Goal: Task Accomplishment & Management: Use online tool/utility

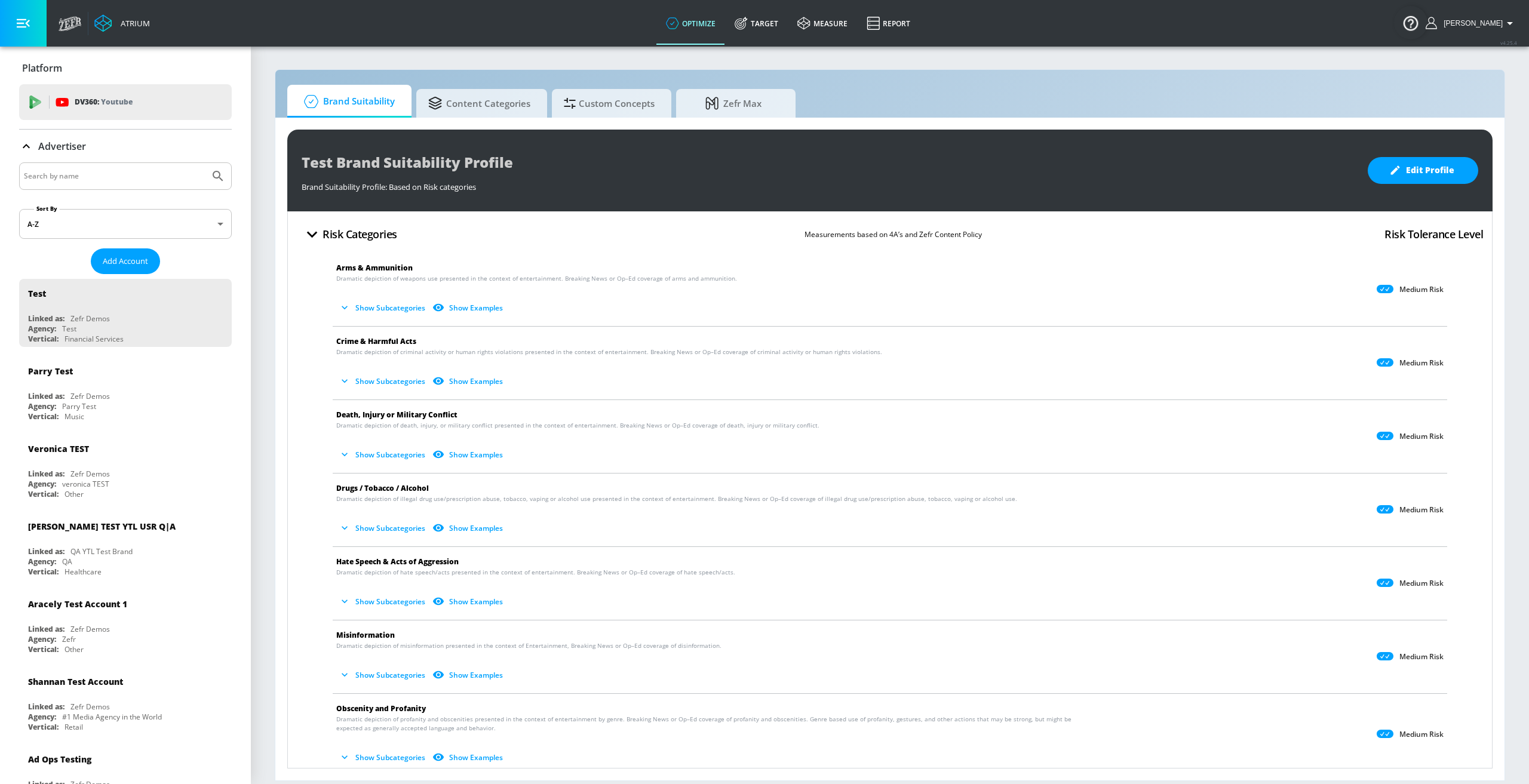
click at [103, 178] on input "Search by name" at bounding box center [114, 176] width 181 height 16
type input "General [PERSON_NAME]"
click at [205, 163] on button "Submit Search" at bounding box center [218, 176] width 26 height 26
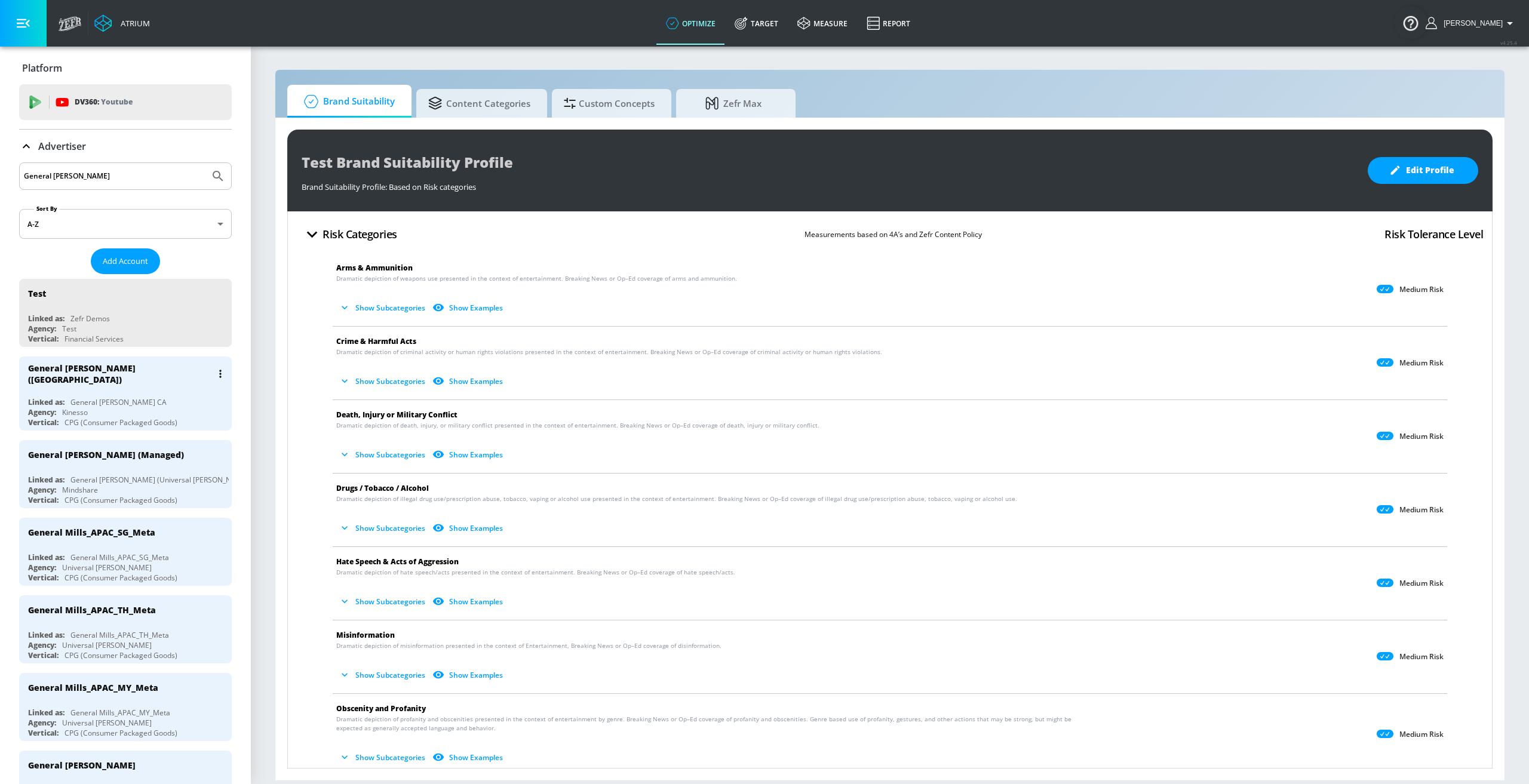
click at [121, 397] on div "General [PERSON_NAME] CA" at bounding box center [119, 402] width 96 height 10
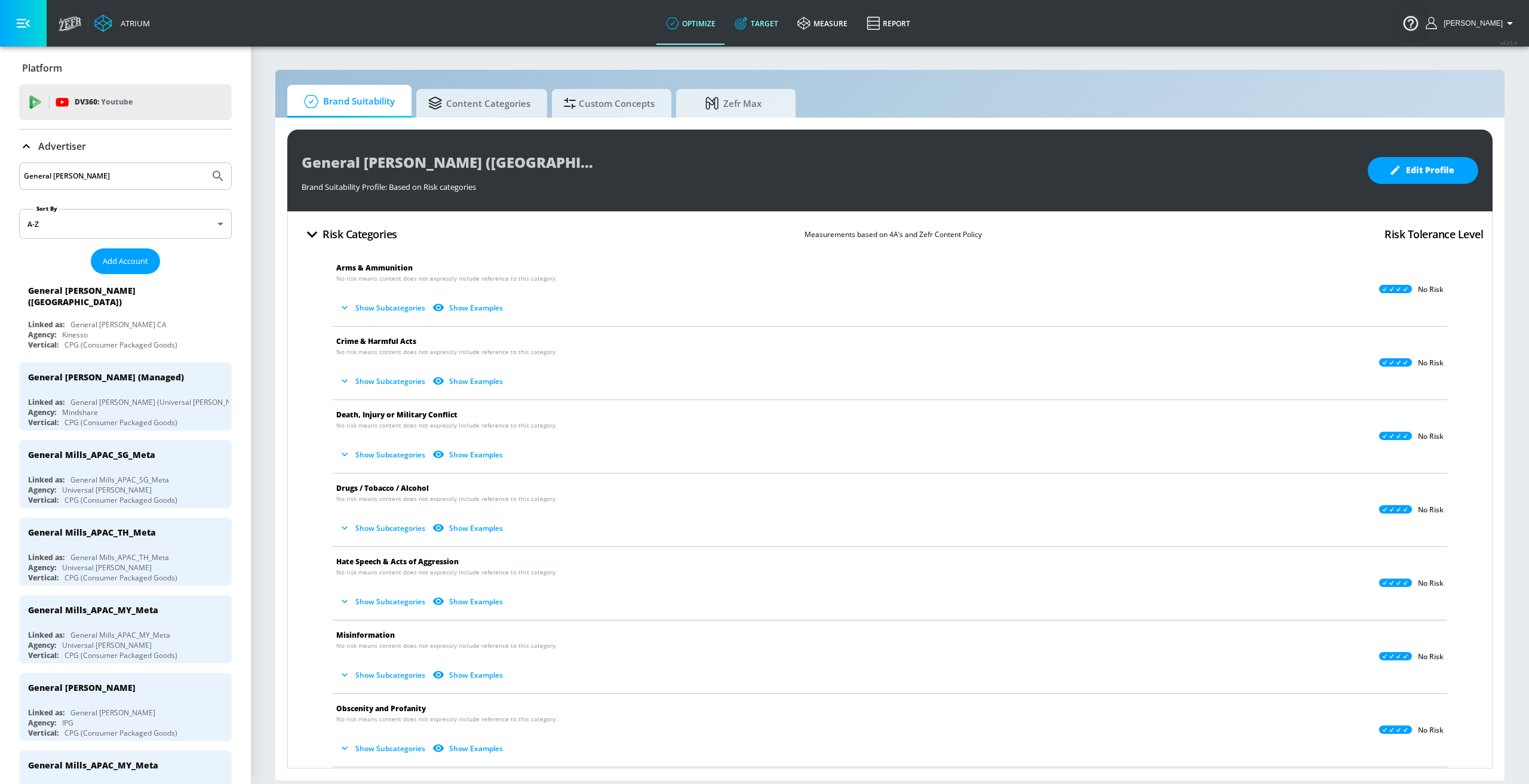
click at [784, 18] on link "Target" at bounding box center [756, 23] width 63 height 43
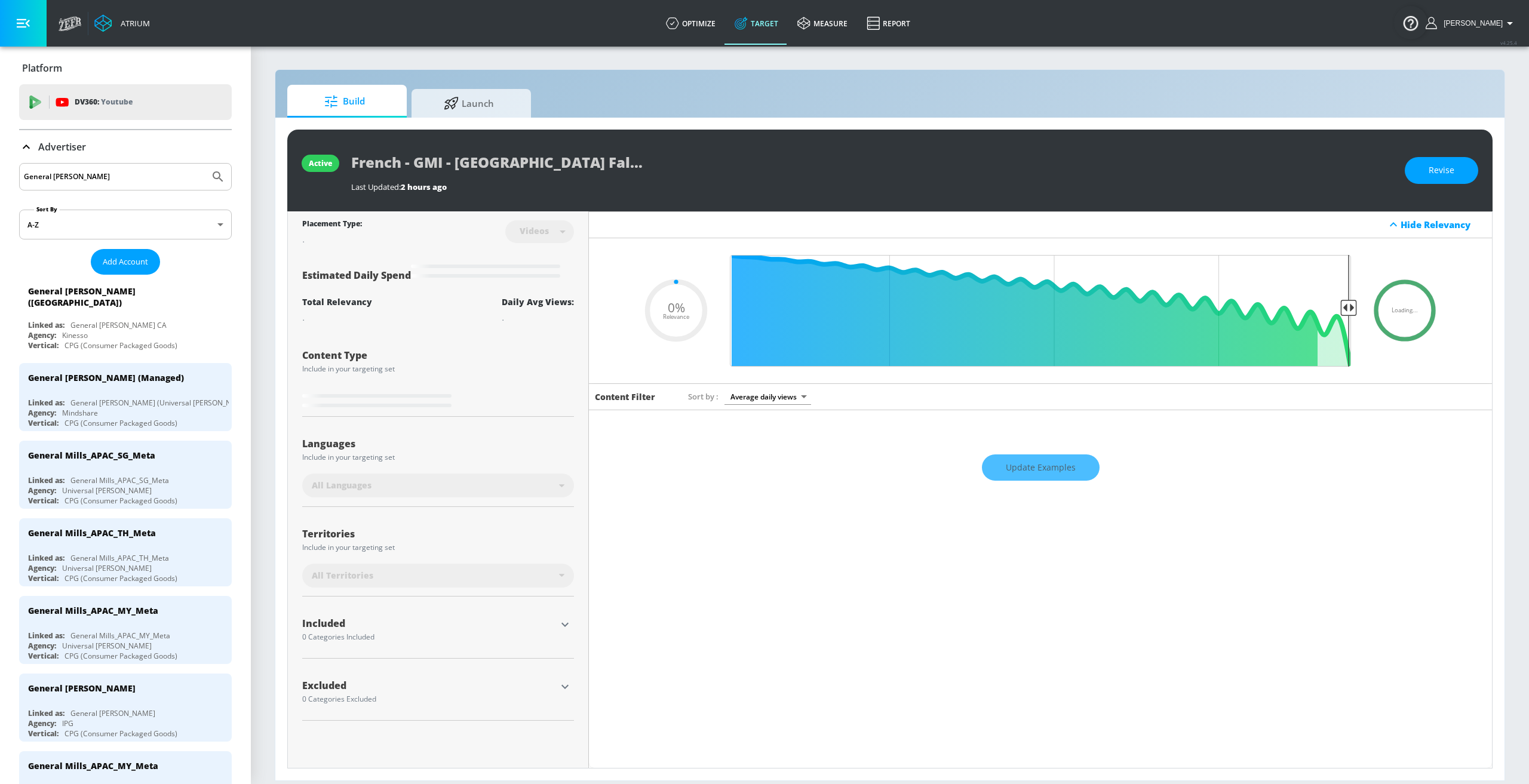
type input "0.05"
click at [486, 101] on span "Launch" at bounding box center [469, 101] width 91 height 29
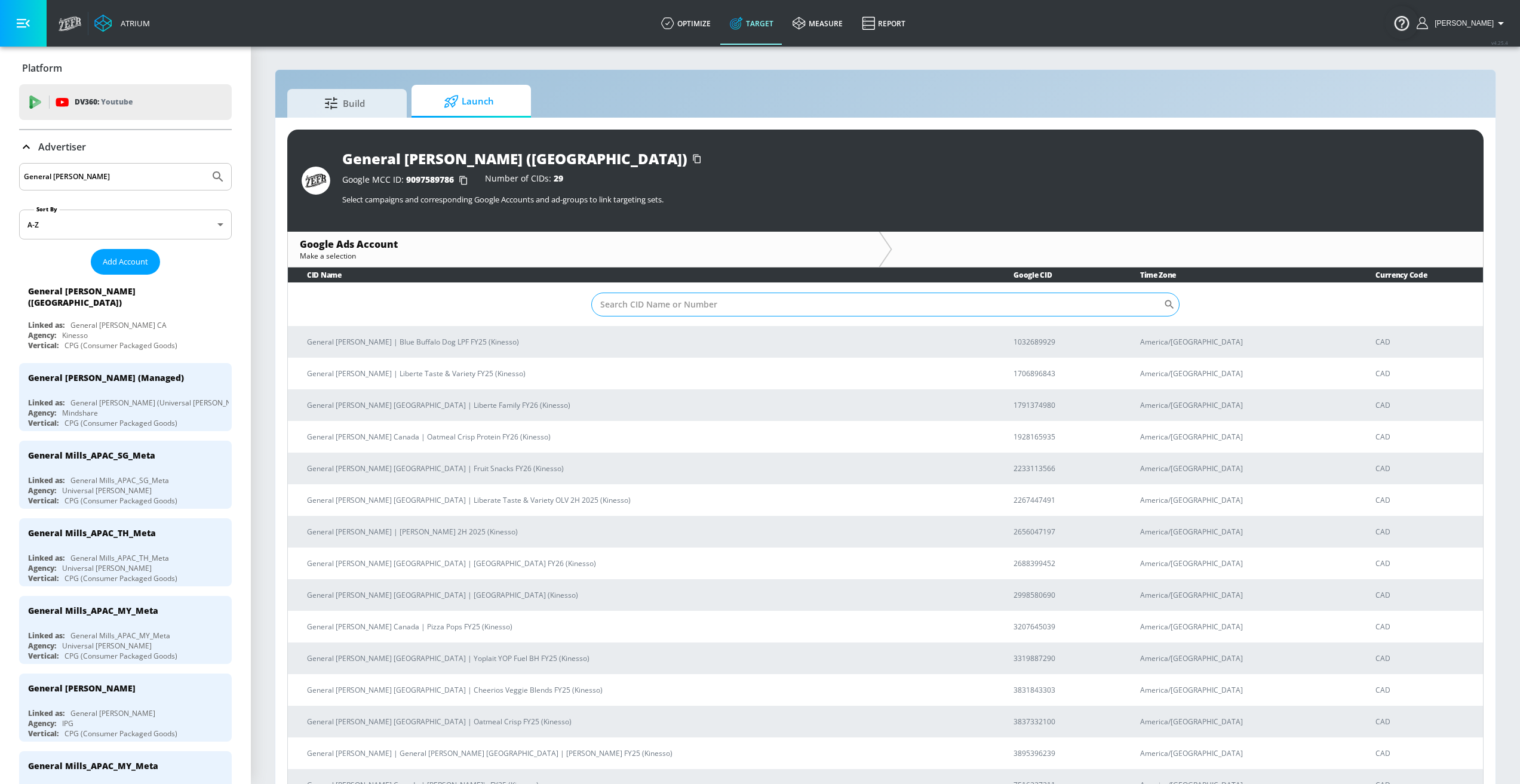
click at [633, 304] on input "Sort By" at bounding box center [877, 304] width 572 height 24
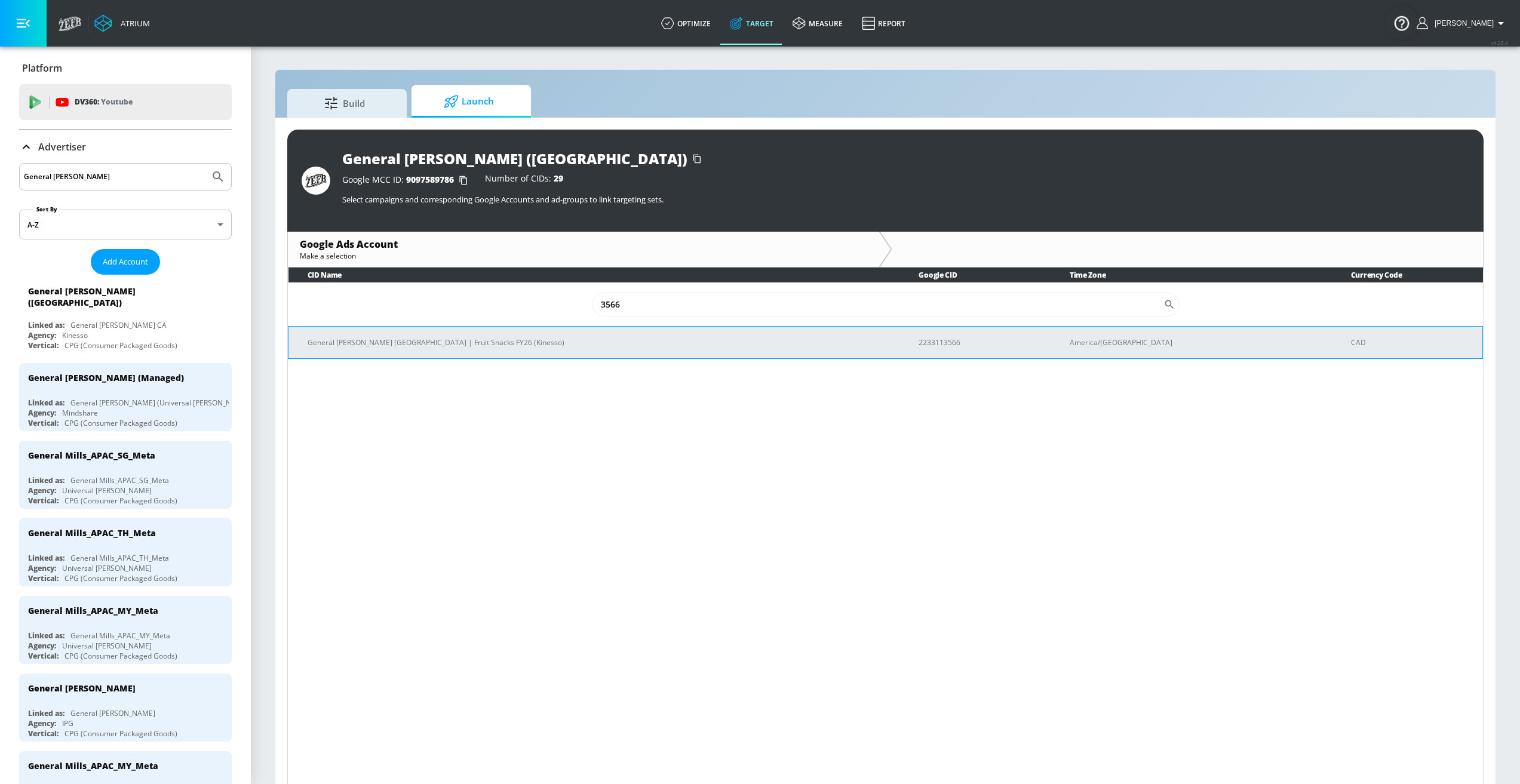
type input "3566"
click at [512, 334] on td "General [PERSON_NAME] [GEOGRAPHIC_DATA] | Fruit Snacks FY26 (Kinesso)" at bounding box center [594, 342] width 612 height 32
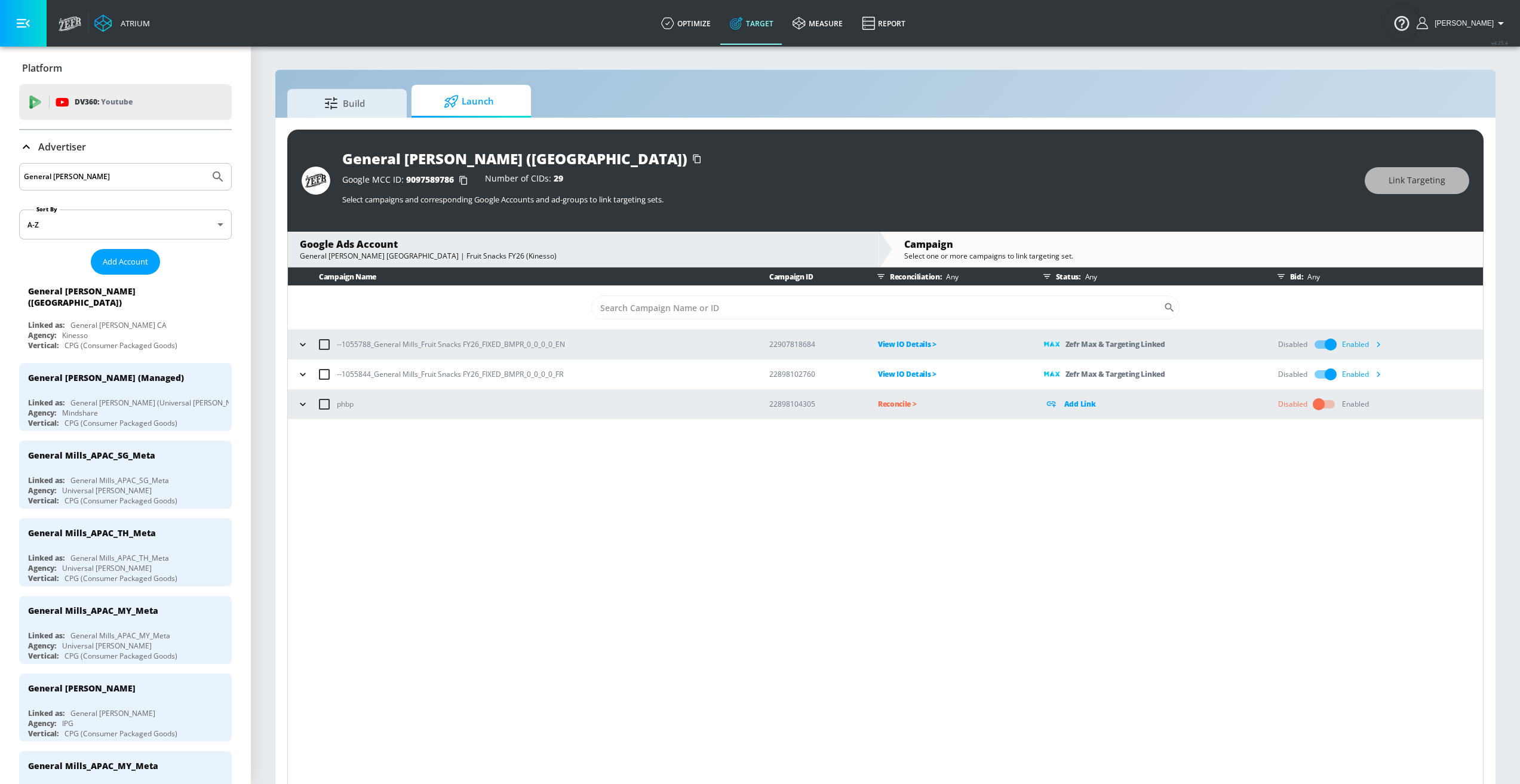
click at [307, 372] on icon "button" at bounding box center [303, 374] width 12 height 12
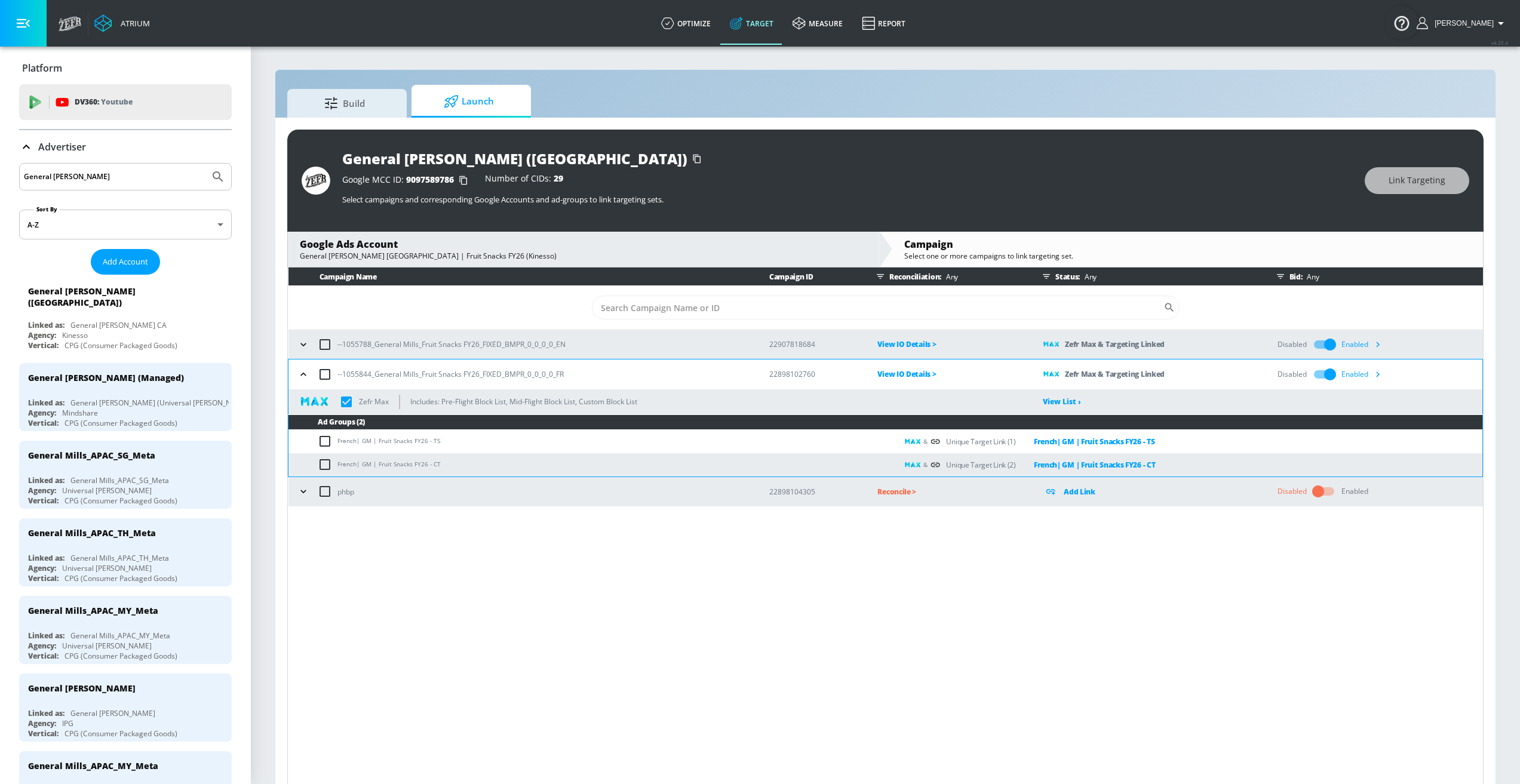
click at [303, 344] on icon "button" at bounding box center [303, 344] width 12 height 12
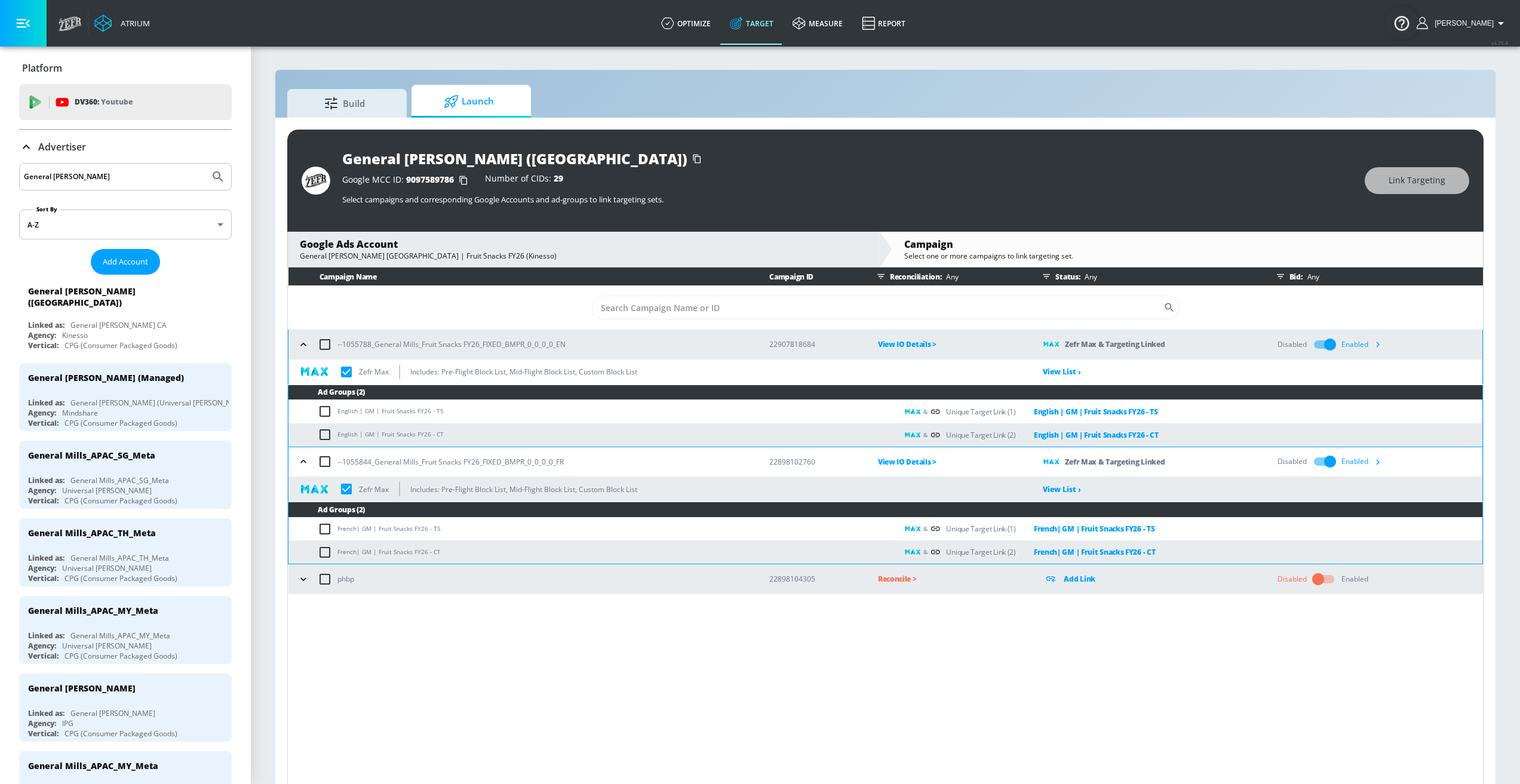
checkbox input "true"
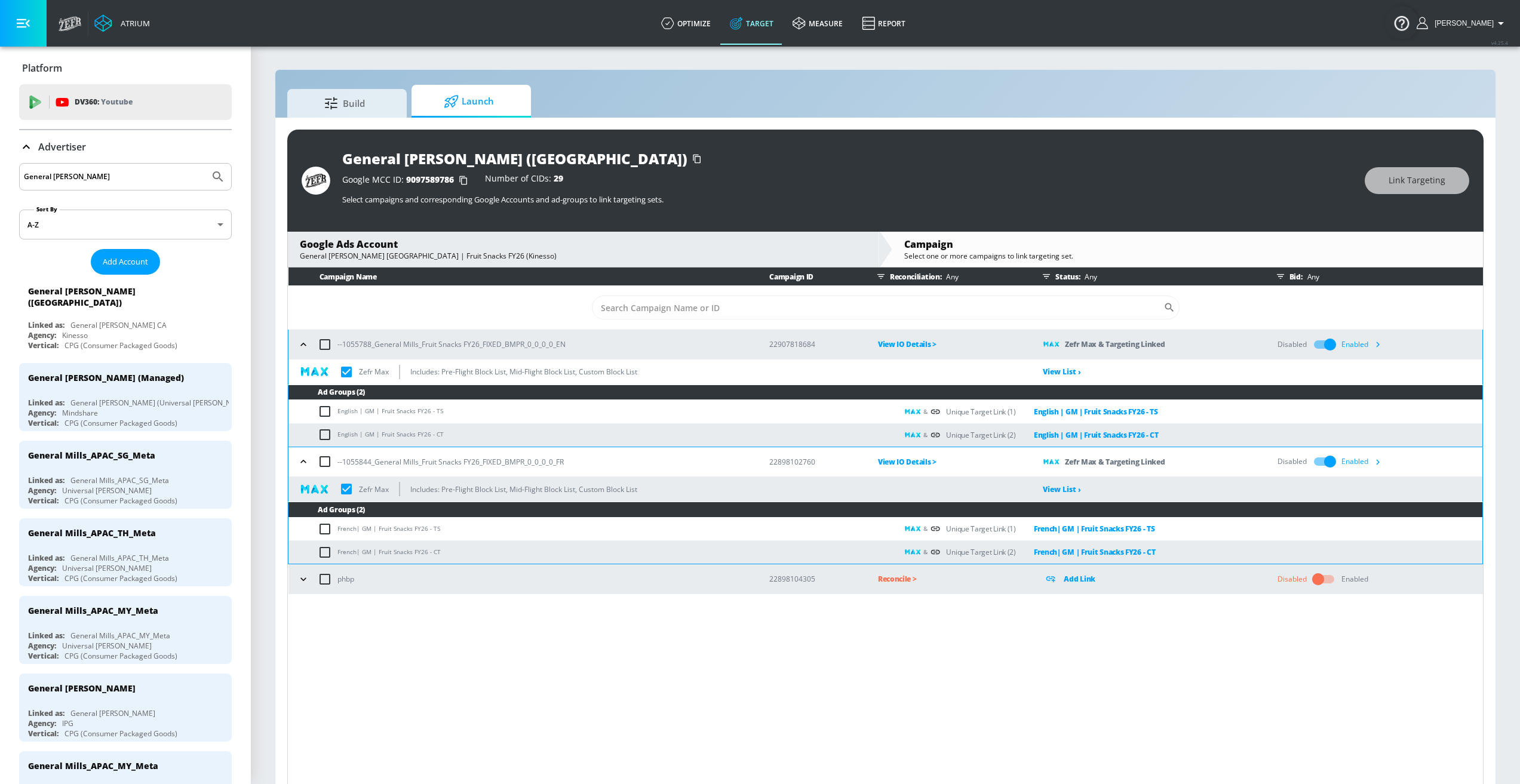
checkbox input "true"
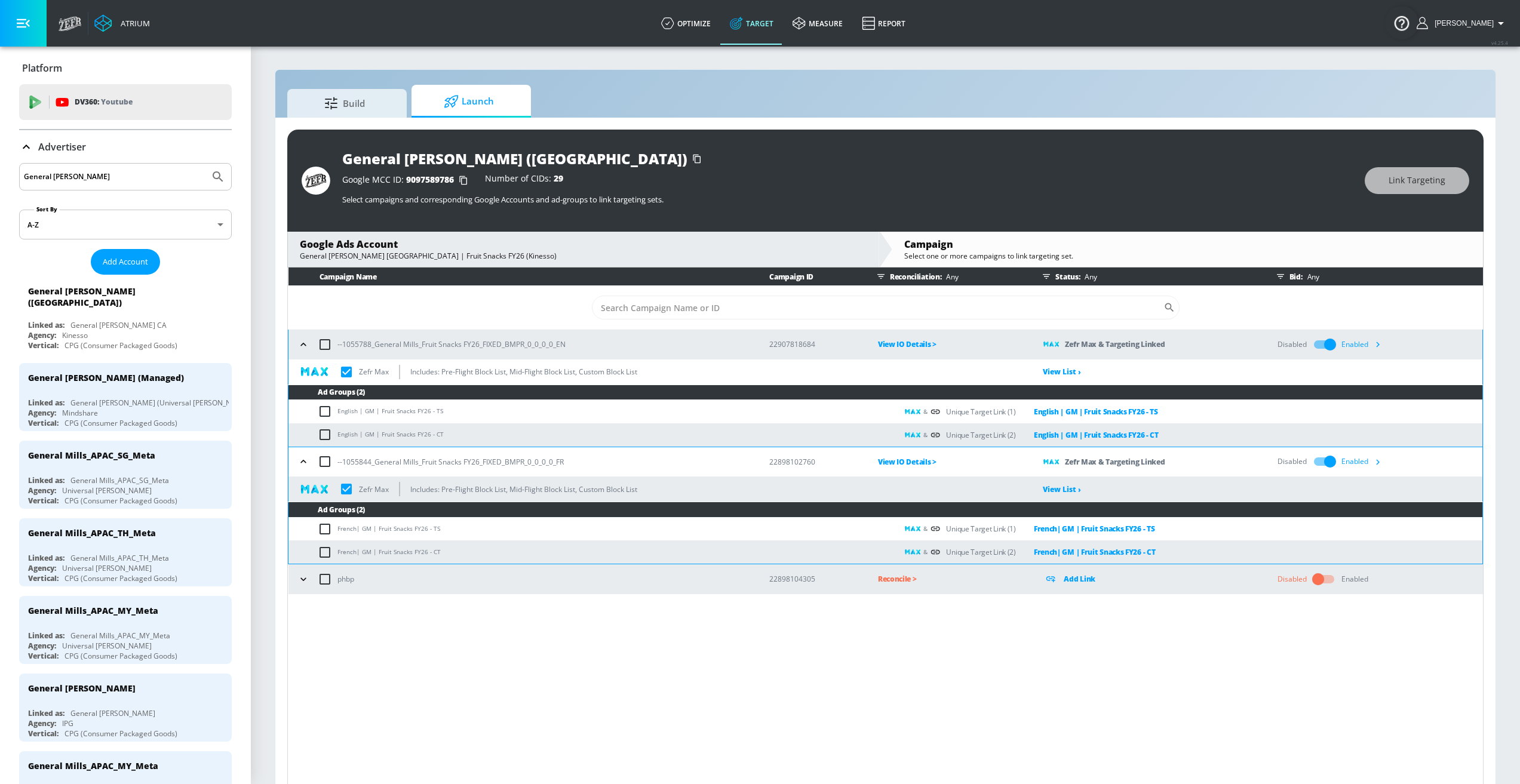
checkbox input "true"
